Goal: Task Accomplishment & Management: Manage account settings

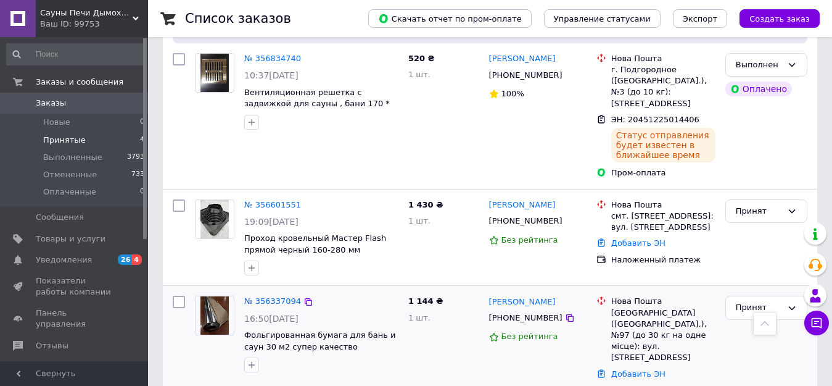
scroll to position [307, 0]
click at [260, 296] on link "№ 356337094" at bounding box center [272, 300] width 57 height 9
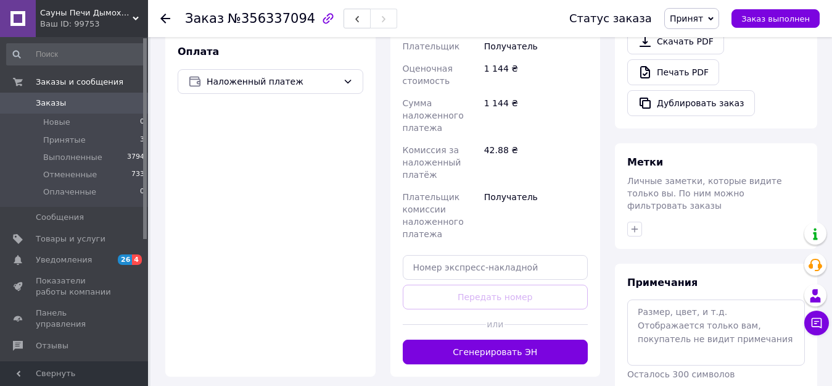
scroll to position [431, 0]
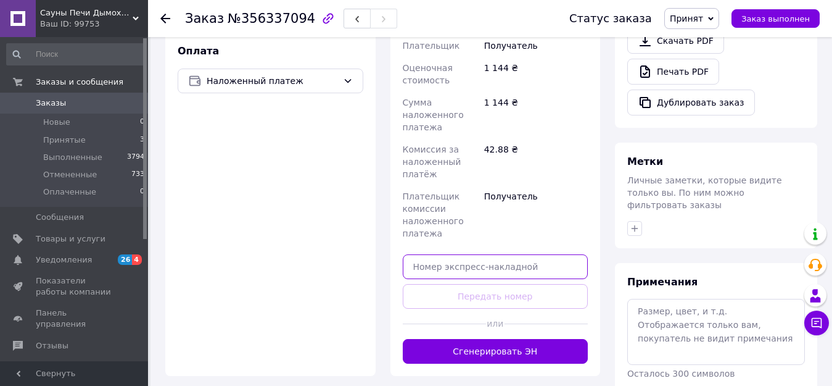
click at [451, 254] on input "text" at bounding box center [496, 266] width 186 height 25
paste input "20451224692253"
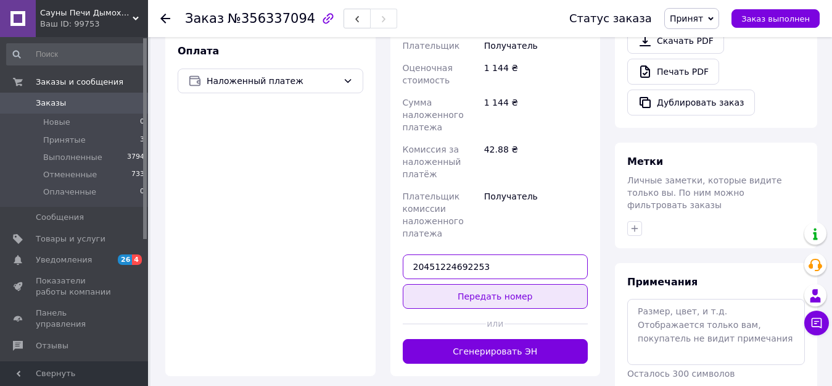
type input "20451224692253"
click at [474, 289] on button "Передать номер" at bounding box center [496, 296] width 186 height 25
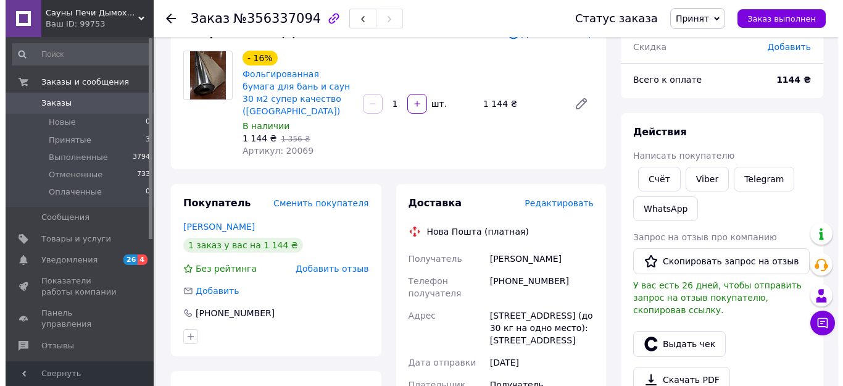
scroll to position [60, 0]
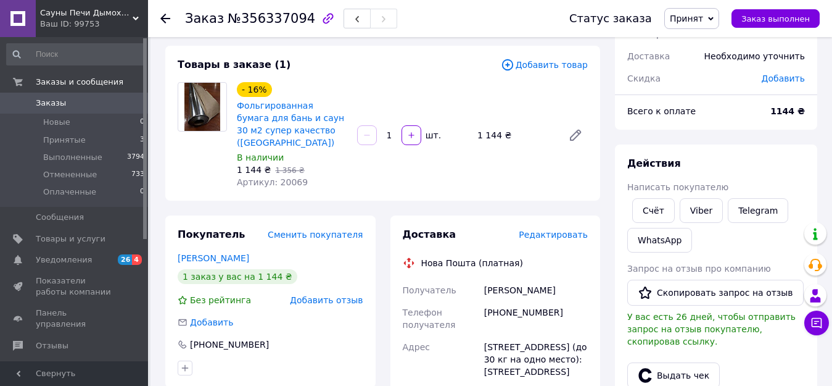
click at [582, 229] on span "Редактировать" at bounding box center [553, 234] width 69 height 10
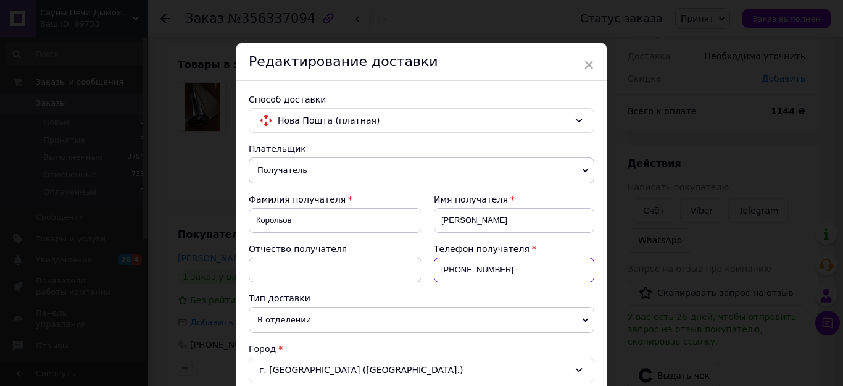
click at [465, 270] on input "[PHONE_NUMBER]" at bounding box center [514, 269] width 160 height 25
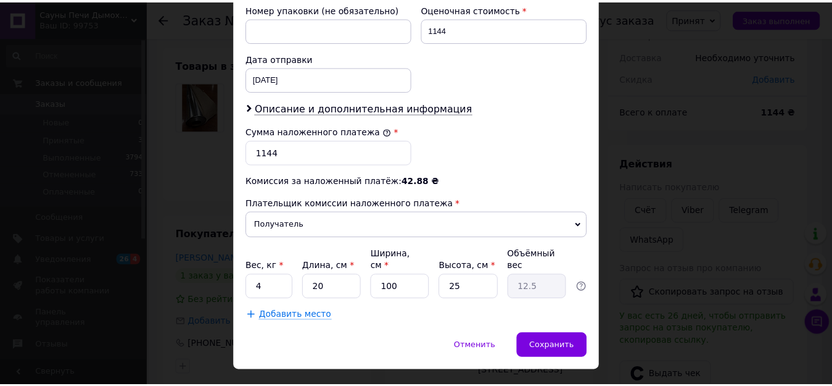
scroll to position [556, 0]
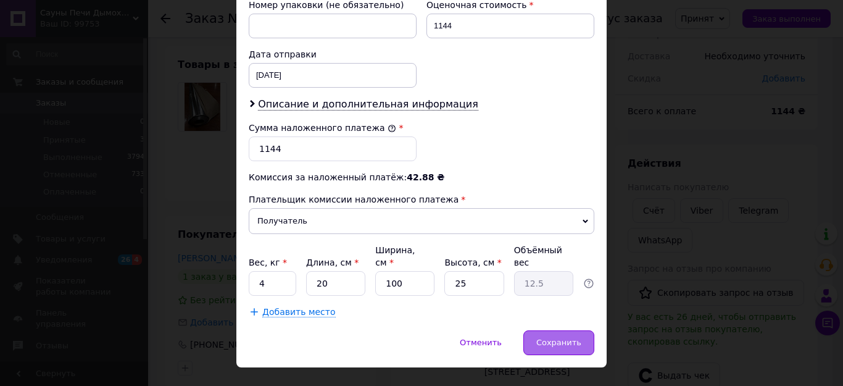
type input "[PHONE_NUMBER]"
click at [558, 337] on span "Сохранить" at bounding box center [558, 341] width 45 height 9
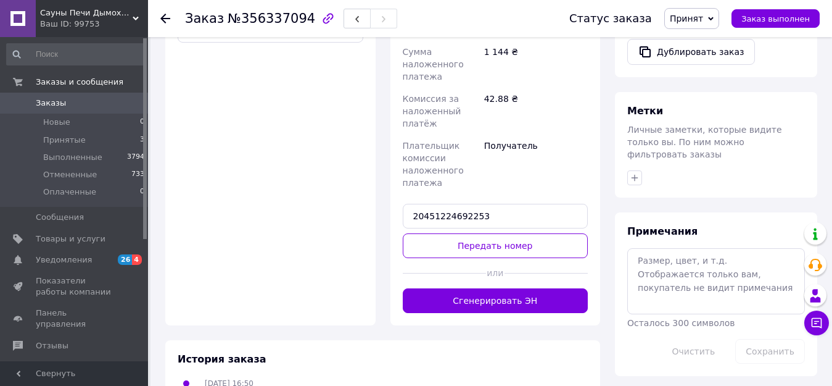
scroll to position [492, 0]
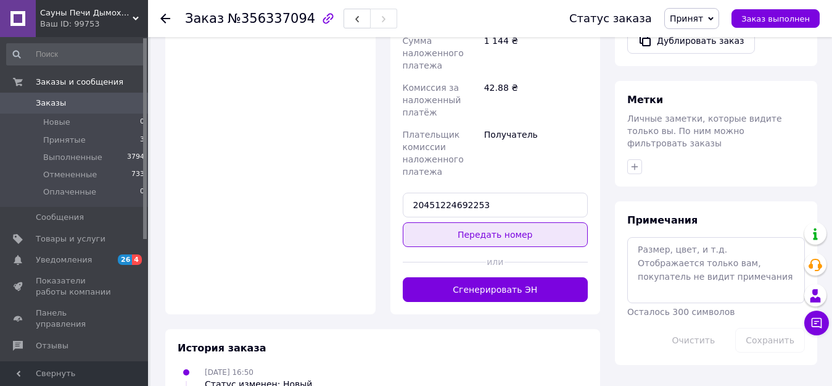
click at [491, 227] on button "Передать номер" at bounding box center [496, 234] width 186 height 25
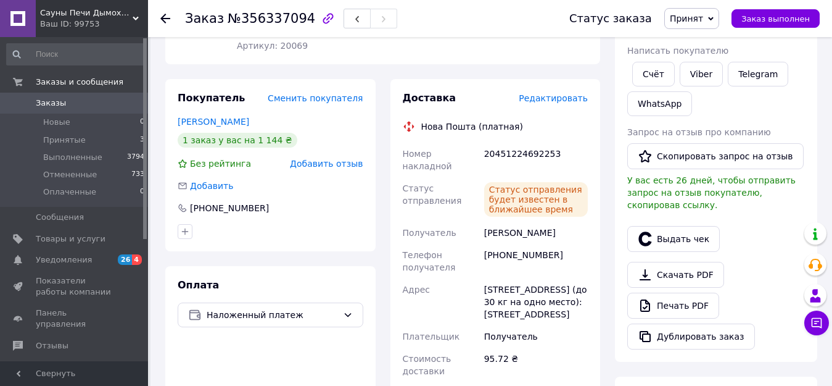
scroll to position [122, 0]
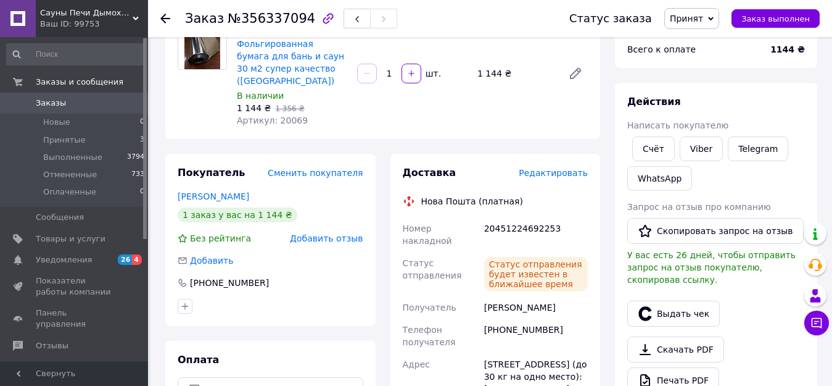
click at [703, 17] on span "Принят" at bounding box center [686, 19] width 33 height 10
click at [703, 43] on li "Выполнен" at bounding box center [697, 43] width 65 height 19
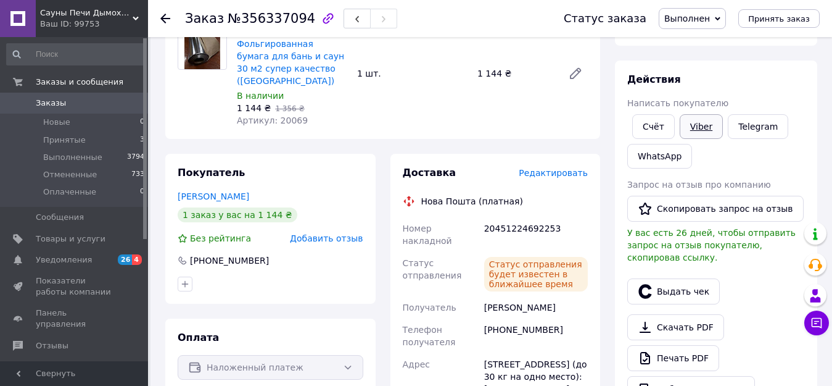
click at [706, 124] on link "Viber" at bounding box center [701, 126] width 43 height 25
drag, startPoint x: 492, startPoint y: 304, endPoint x: 558, endPoint y: 308, distance: 66.7
click at [558, 318] on div "[PHONE_NUMBER]" at bounding box center [536, 335] width 109 height 35
copy div "380975381395"
